Goal: Task Accomplishment & Management: Manage account settings

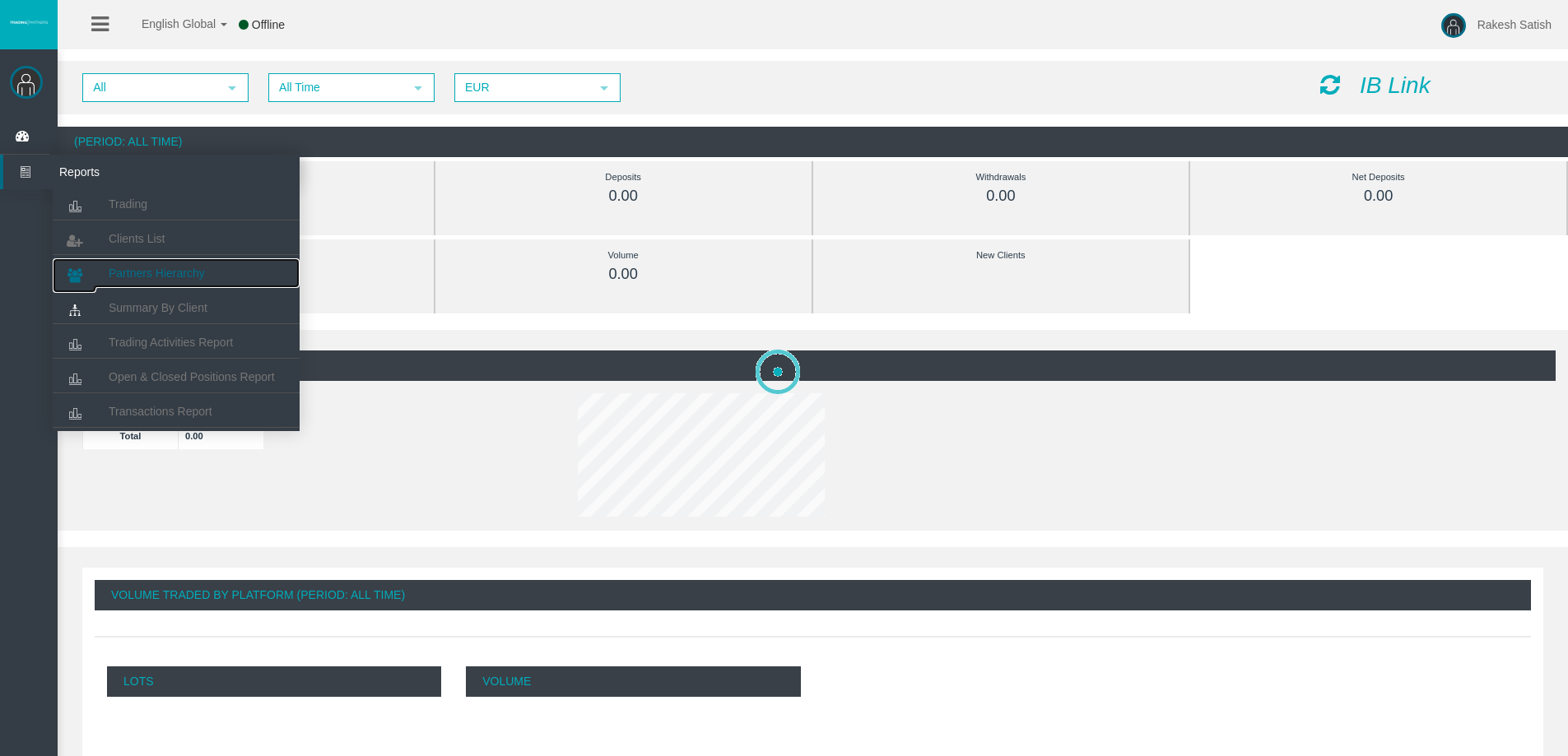
click at [197, 274] on span "Partners Hierarchy" at bounding box center [157, 273] width 96 height 14
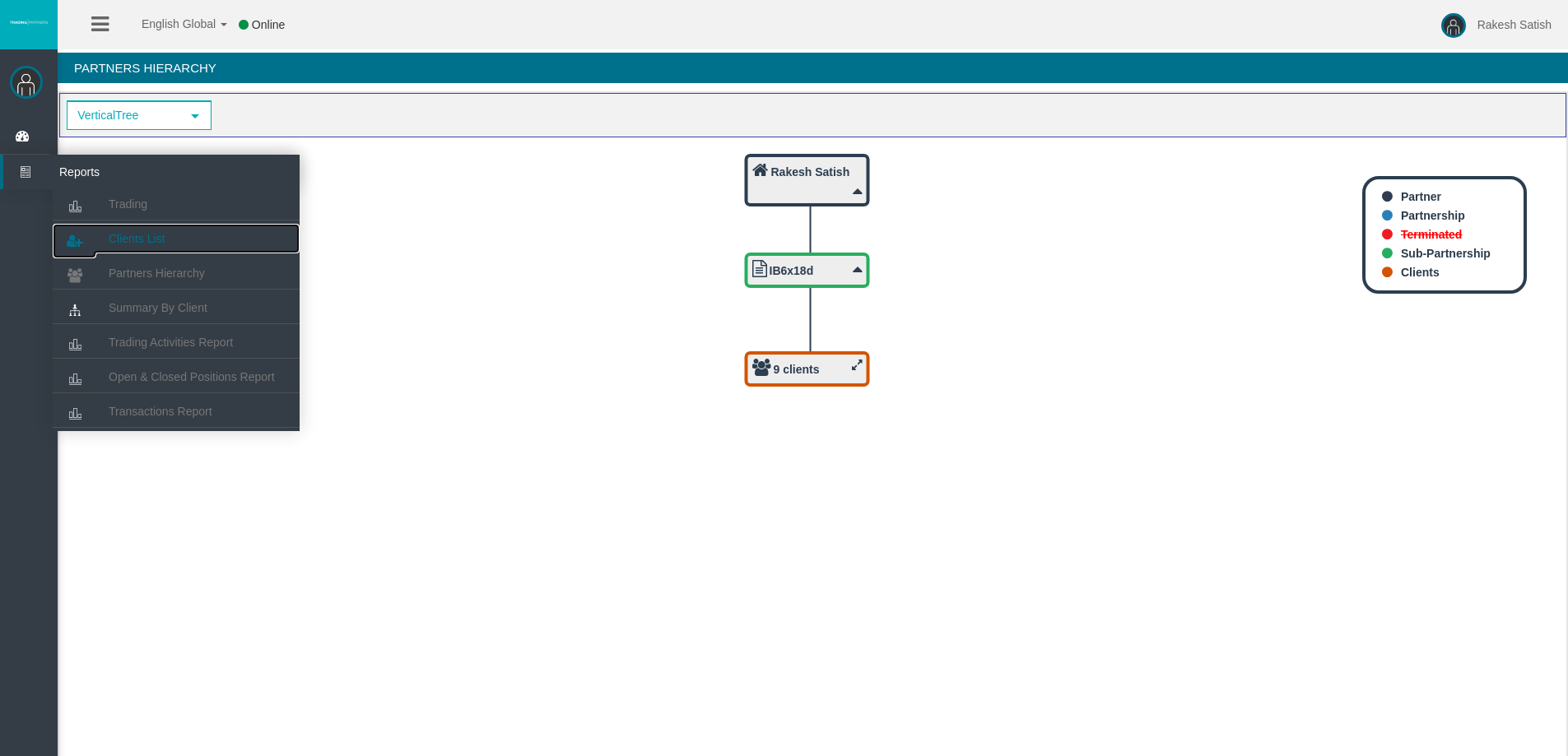
click at [130, 244] on span "Clients List" at bounding box center [137, 238] width 56 height 14
